Goal: Transaction & Acquisition: Obtain resource

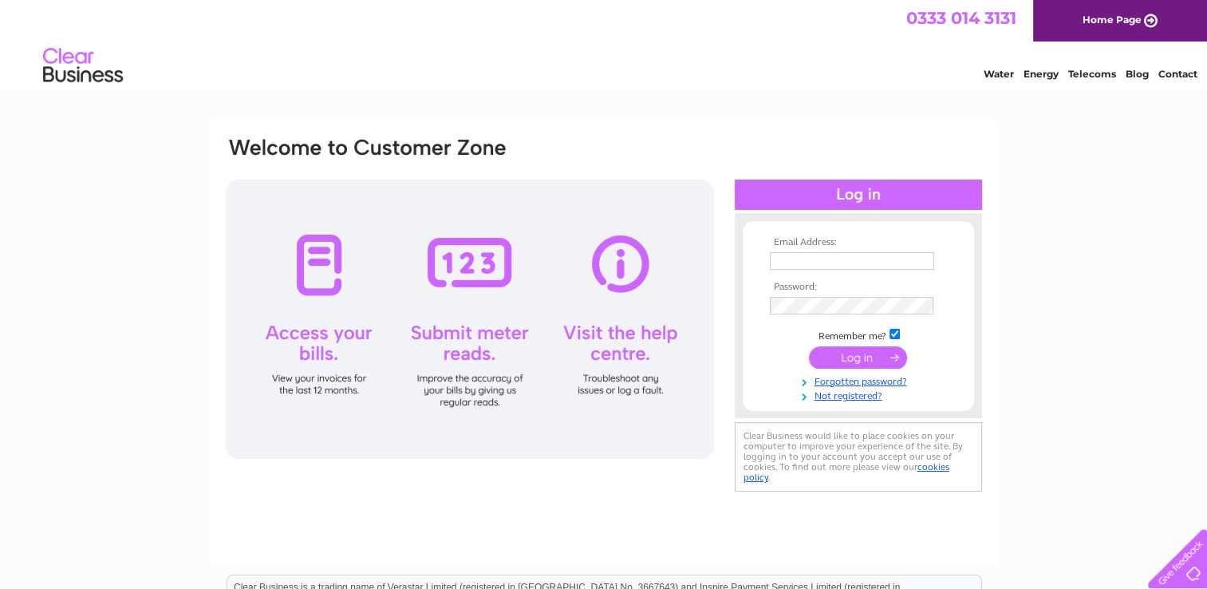
type input "Accounts@loganenergy.com"
click at [857, 343] on td at bounding box center [858, 357] width 185 height 30
click at [849, 355] on input "submit" at bounding box center [858, 357] width 98 height 22
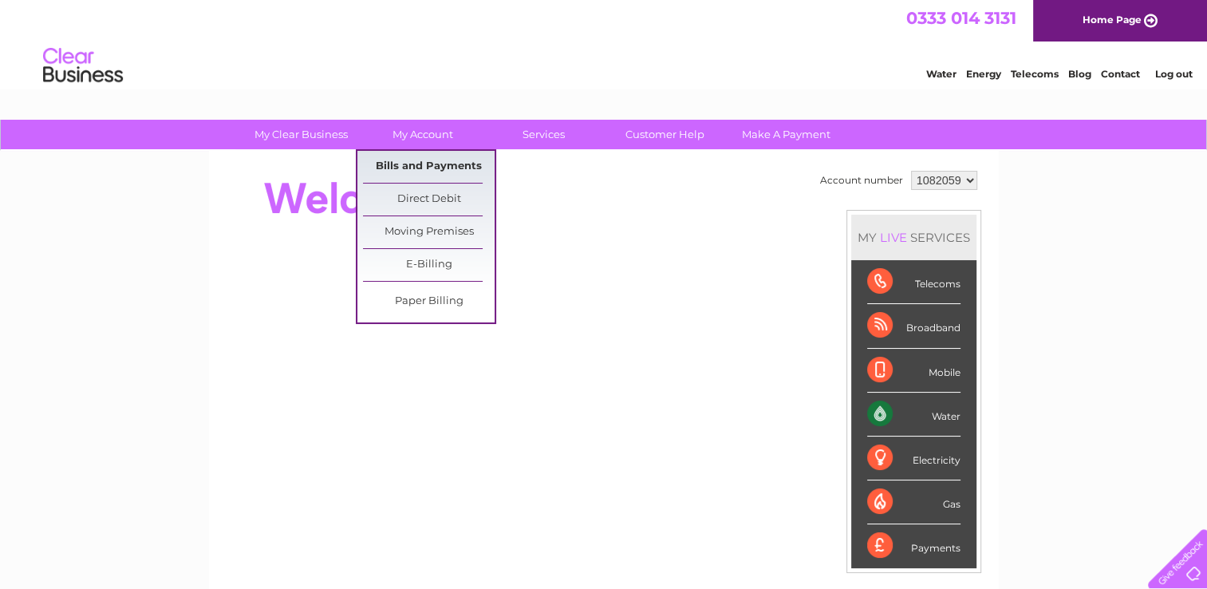
click at [439, 164] on link "Bills and Payments" at bounding box center [429, 167] width 132 height 32
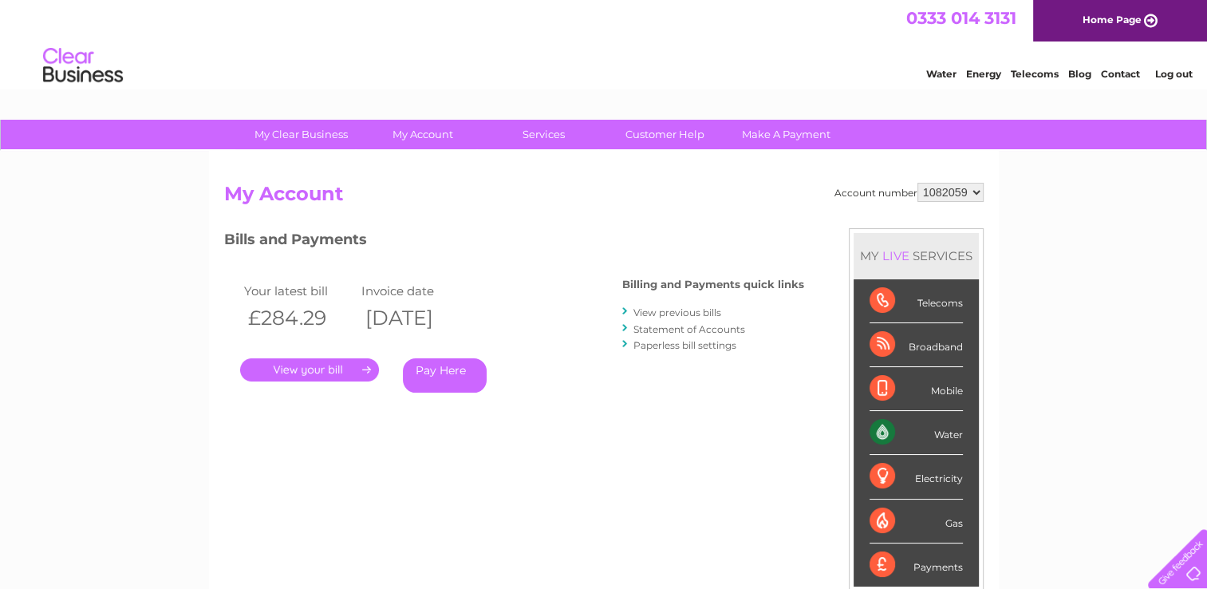
click at [332, 367] on link "." at bounding box center [309, 369] width 139 height 23
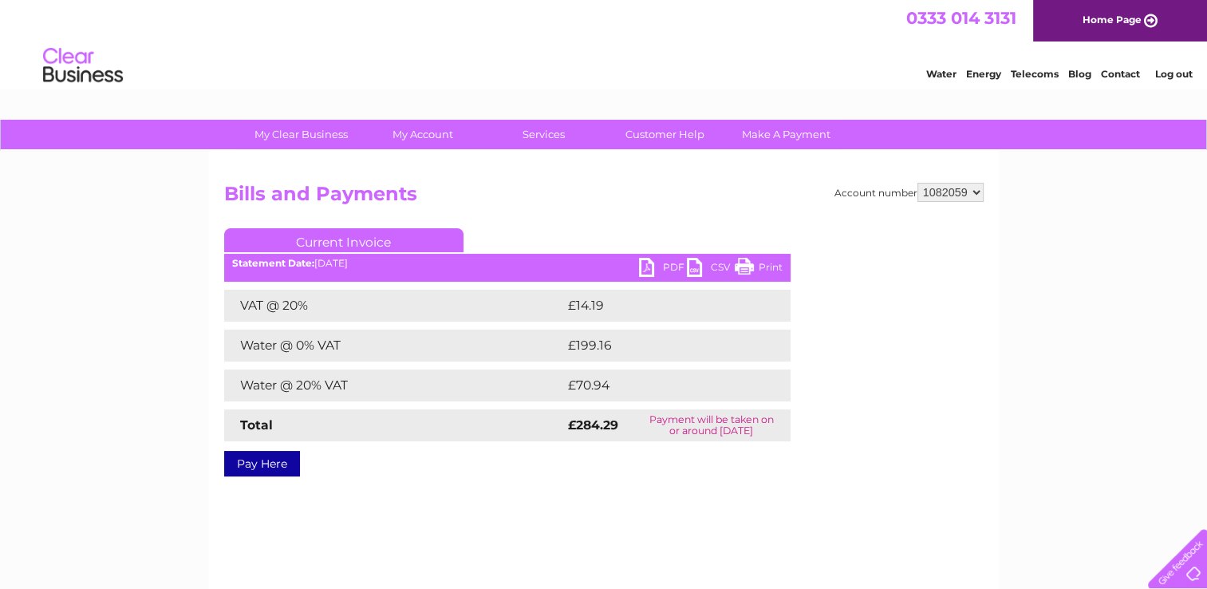
click at [653, 266] on link "PDF" at bounding box center [663, 269] width 48 height 23
